Goal: Navigation & Orientation: Find specific page/section

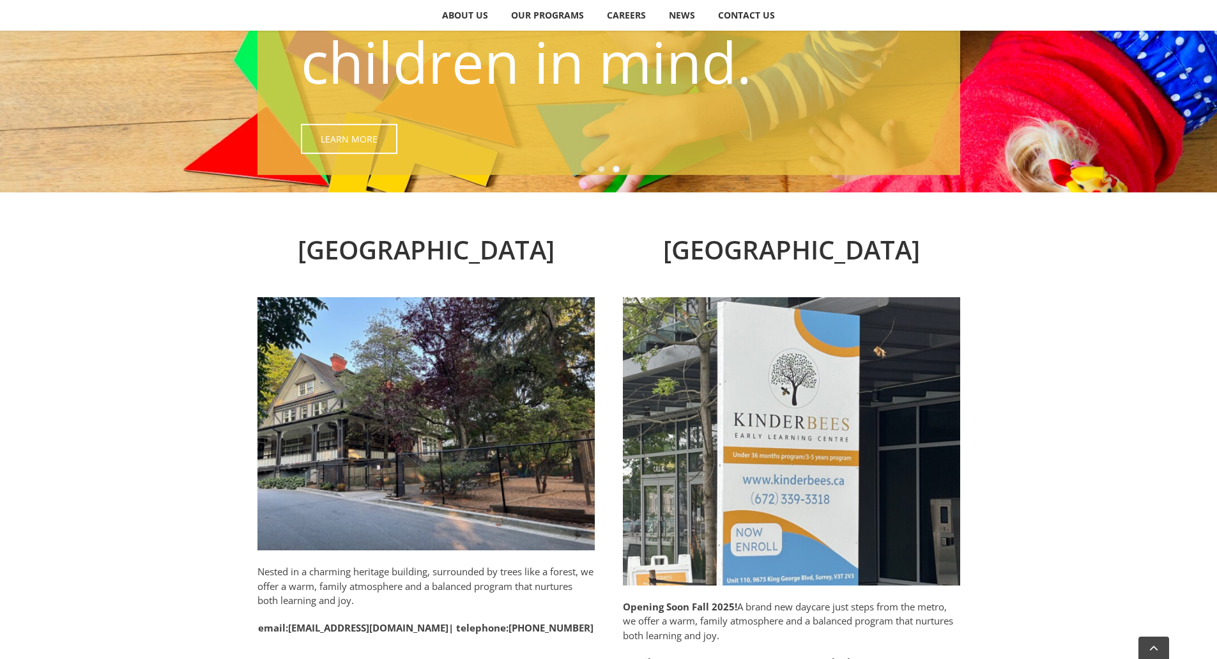
scroll to position [256, 0]
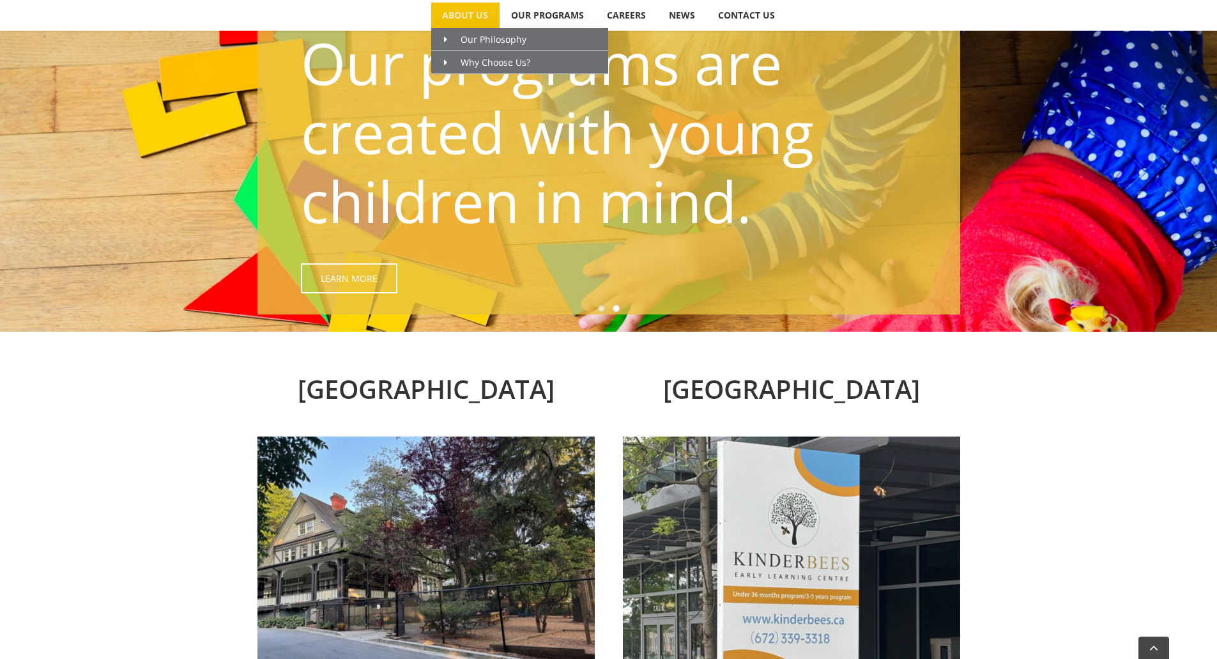
click at [465, 20] on span "ABOUT US" at bounding box center [465, 15] width 46 height 9
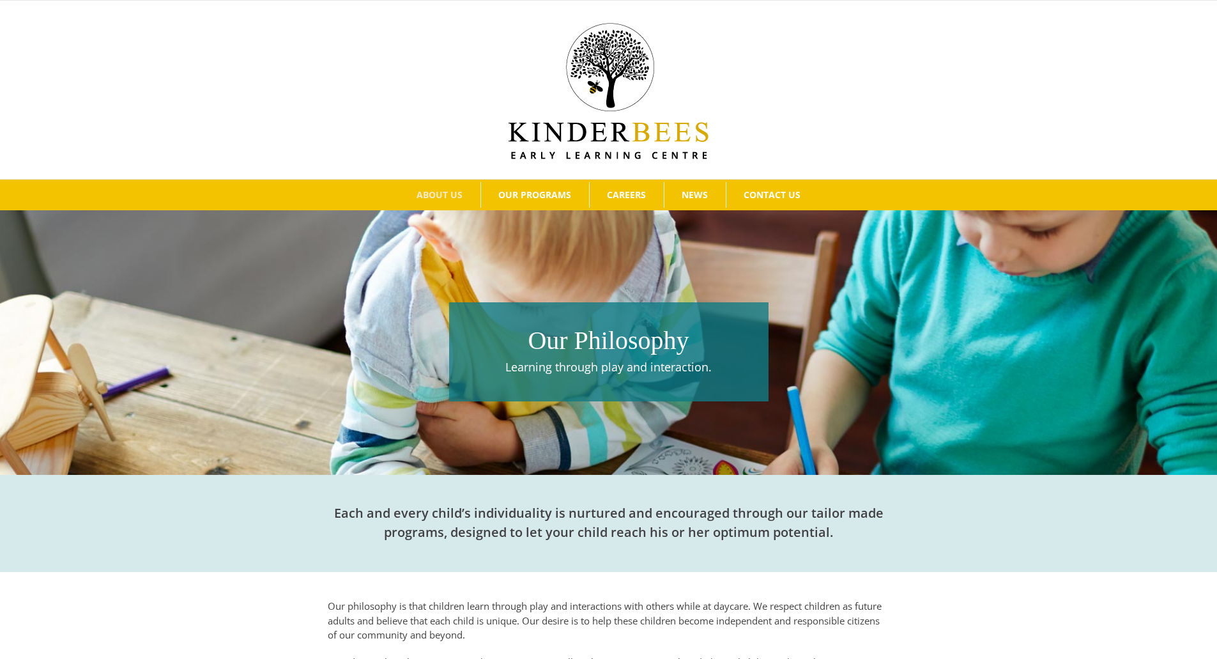
click at [631, 135] on img at bounding box center [609, 91] width 200 height 136
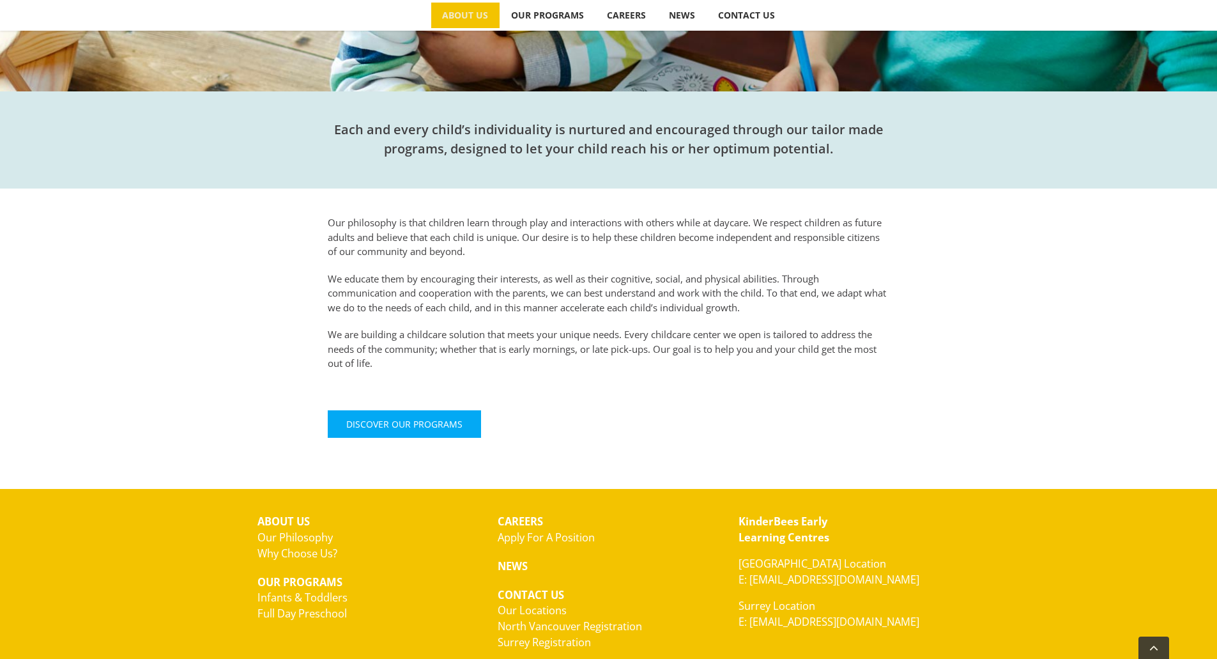
scroll to position [461, 0]
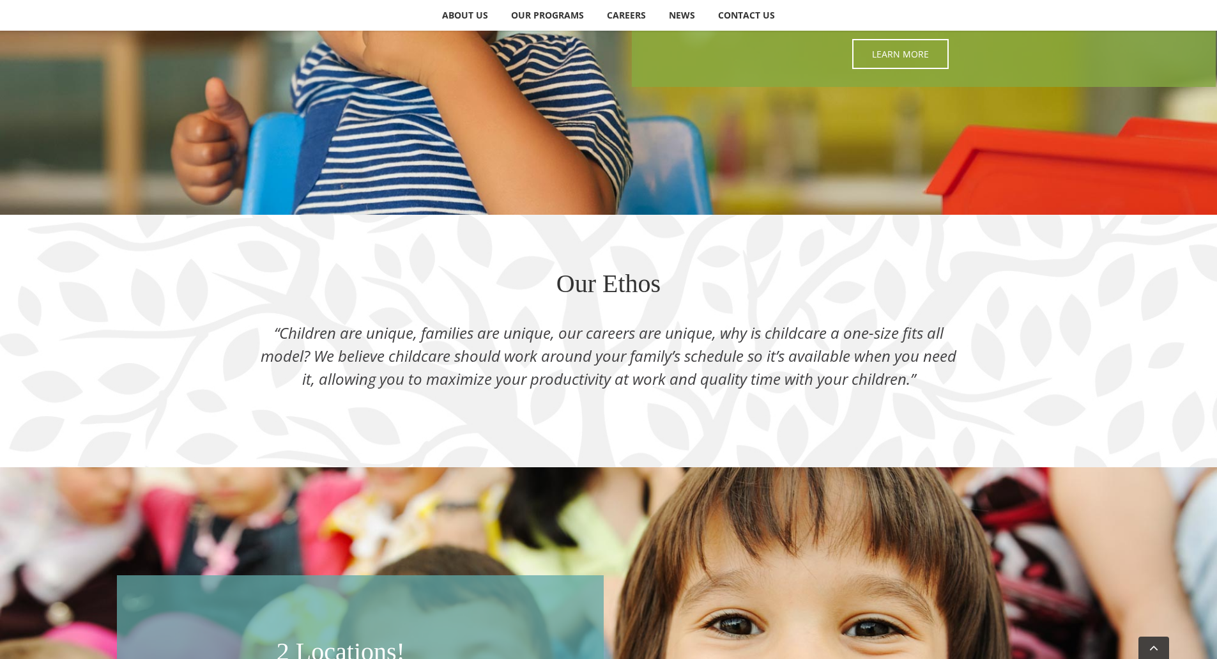
scroll to position [1702, 0]
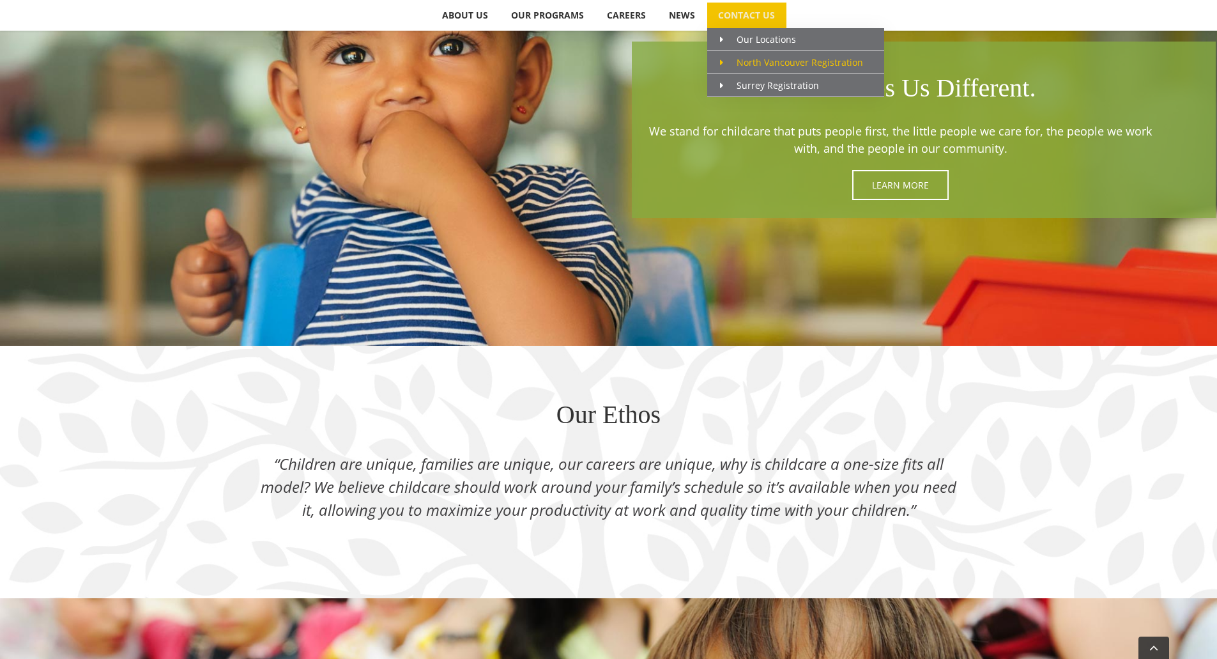
click at [744, 61] on span "North Vancouver Registration" at bounding box center [791, 62] width 143 height 12
